Goal: Communication & Community: Answer question/provide support

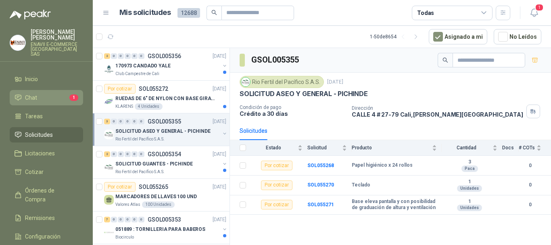
click at [29, 90] on link "Chat 1" at bounding box center [46, 97] width 73 height 15
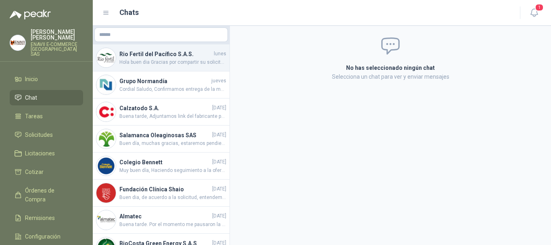
click at [188, 63] on span "Hola buen dia Gracias por compartir su solicitud a través de la plataforma. Act…" at bounding box center [172, 62] width 107 height 8
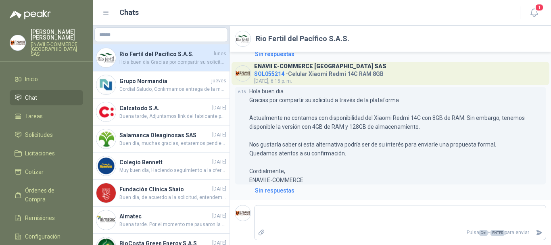
scroll to position [339, 0]
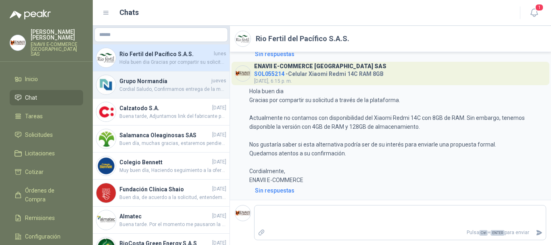
click at [170, 89] on span "Cordial Saludo, Confirmamos entrega de la mercancia." at bounding box center [172, 89] width 107 height 8
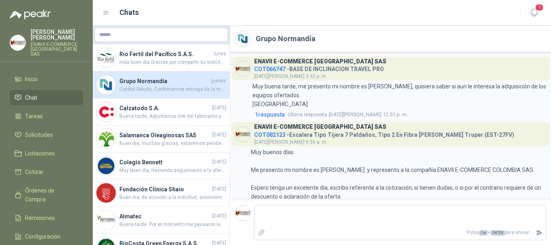
scroll to position [266, 0]
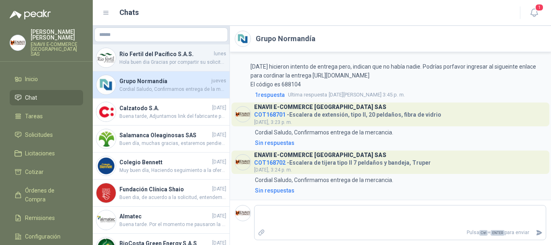
click at [150, 61] on span "Hola buen dia Gracias por compartir su solicitud a través de la plataforma. Act…" at bounding box center [172, 62] width 107 height 8
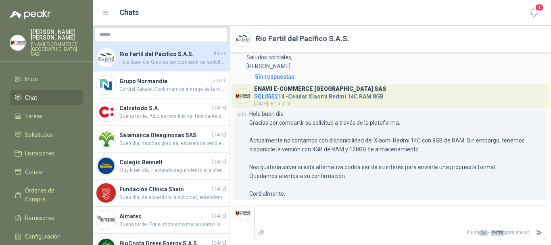
scroll to position [339, 0]
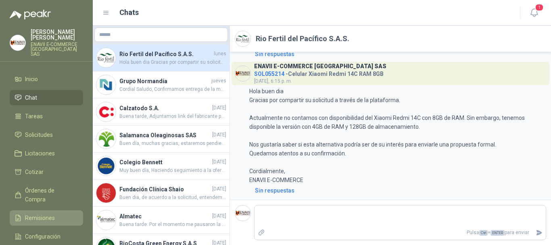
click at [42, 213] on span "Remisiones" at bounding box center [40, 217] width 30 height 9
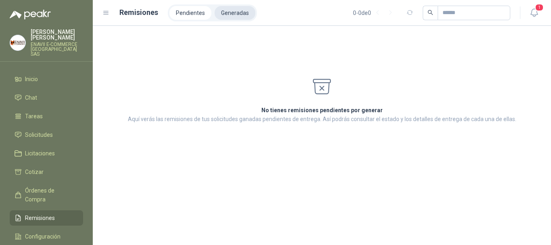
click at [233, 15] on li "Generadas" at bounding box center [234, 13] width 41 height 14
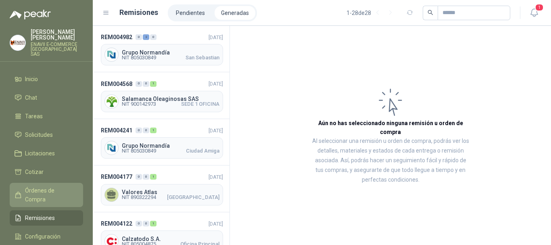
click at [51, 187] on span "Órdenes de Compra" at bounding box center [50, 195] width 50 height 18
